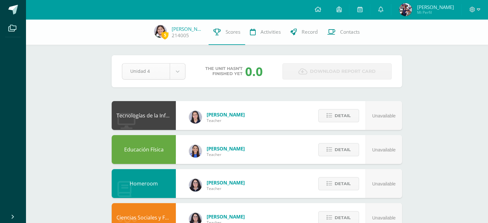
select select "Unidad 3"
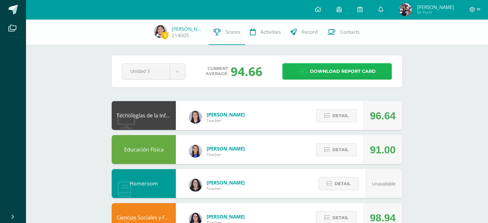
click at [345, 69] on span "Download report card" at bounding box center [343, 71] width 66 height 16
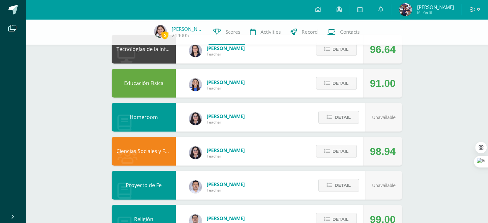
scroll to position [67, 0]
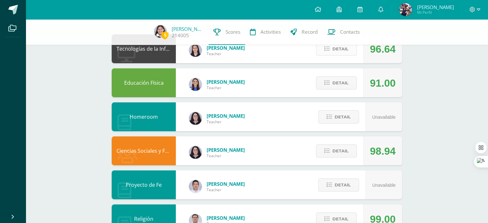
click at [335, 54] on span "Detail" at bounding box center [340, 49] width 16 height 12
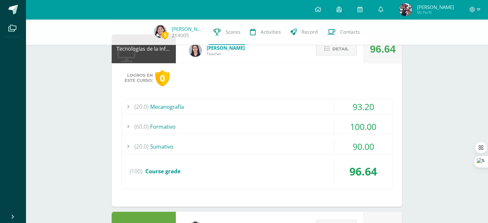
click at [182, 129] on div "(60.0) Formativo" at bounding box center [257, 126] width 270 height 14
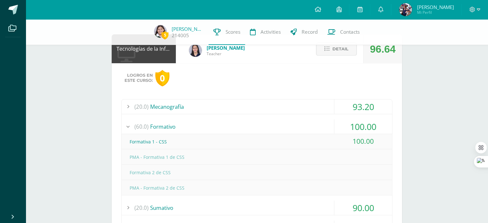
click at [182, 129] on div "(60.0) Formativo" at bounding box center [257, 126] width 270 height 14
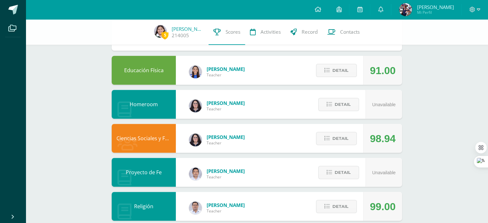
scroll to position [244, 0]
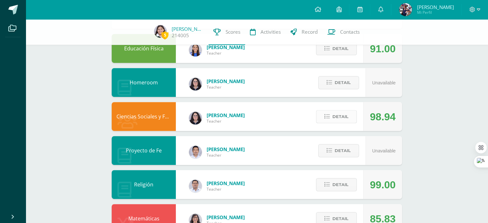
click at [344, 122] on span "Detail" at bounding box center [340, 117] width 16 height 12
click at [343, 117] on span at bounding box center [336, 116] width 28 height 9
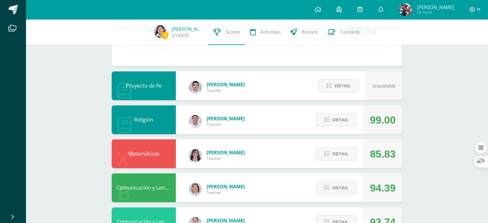
scroll to position [477, 0]
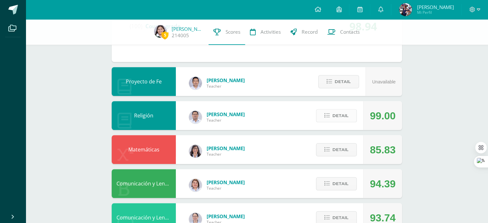
click at [327, 115] on icon at bounding box center [326, 115] width 5 height 5
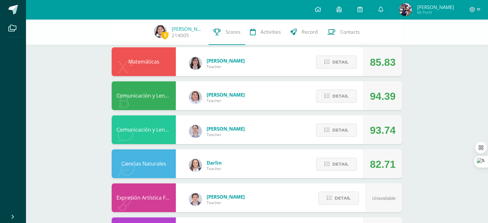
scroll to position [694, 0]
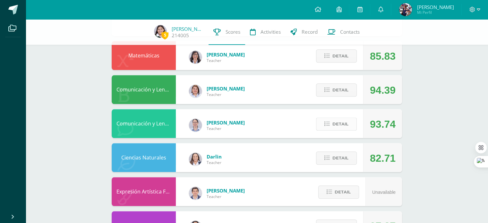
click at [334, 121] on span "Detail" at bounding box center [340, 124] width 16 height 12
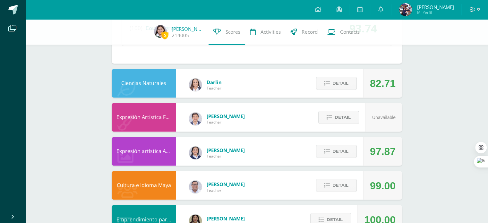
scroll to position [1032, 0]
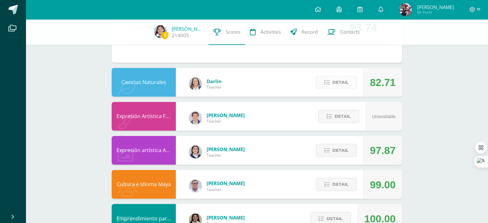
click at [345, 79] on span "Detail" at bounding box center [340, 82] width 16 height 12
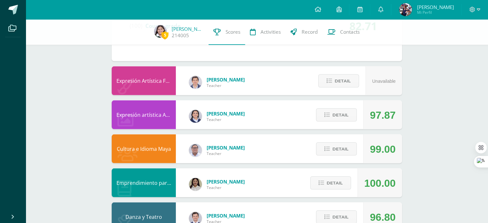
scroll to position [1288, 0]
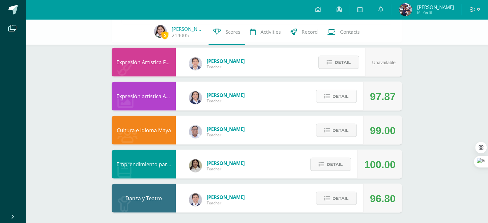
click at [335, 91] on span "Detail" at bounding box center [340, 96] width 16 height 12
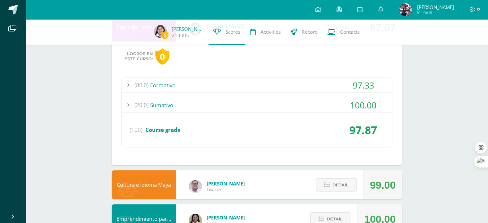
scroll to position [1358, 0]
click at [332, 181] on button "Detail" at bounding box center [336, 184] width 41 height 13
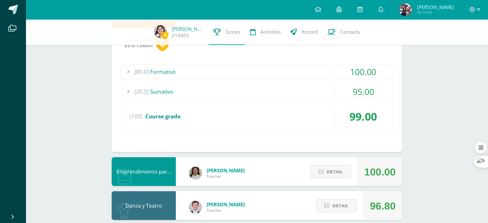
scroll to position [1531, 0]
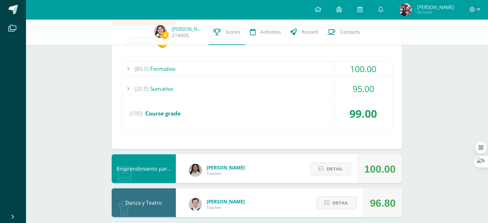
click at [233, 88] on div "(20.0) [GEOGRAPHIC_DATA]" at bounding box center [257, 88] width 270 height 14
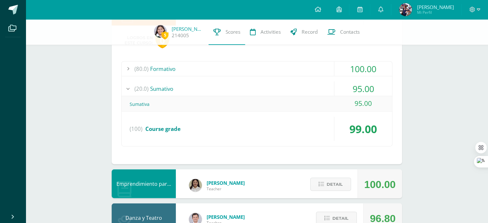
click at [257, 63] on div "(80.0) Formativo" at bounding box center [257, 69] width 270 height 14
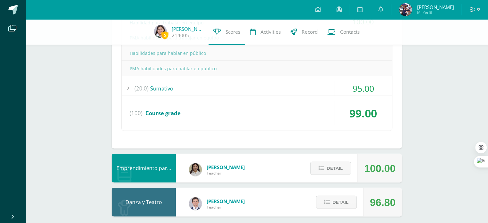
scroll to position [1626, 0]
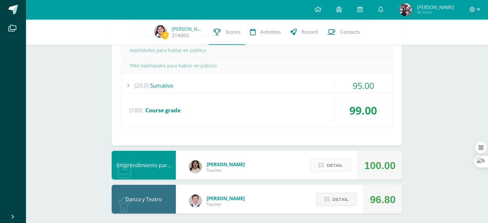
click at [335, 166] on span "Detail" at bounding box center [334, 165] width 16 height 12
